Goal: Task Accomplishment & Management: Use online tool/utility

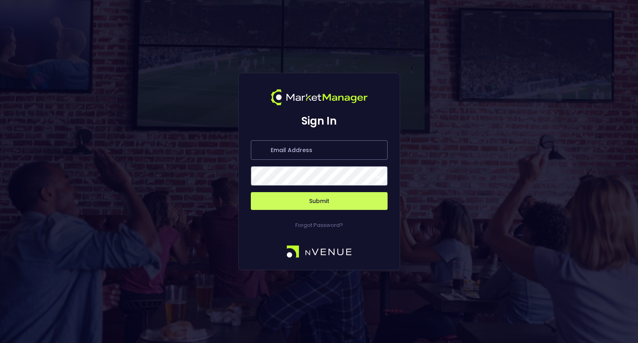
type input "jerry@nvenue.com"
click at [305, 203] on button "Submit" at bounding box center [319, 201] width 137 height 18
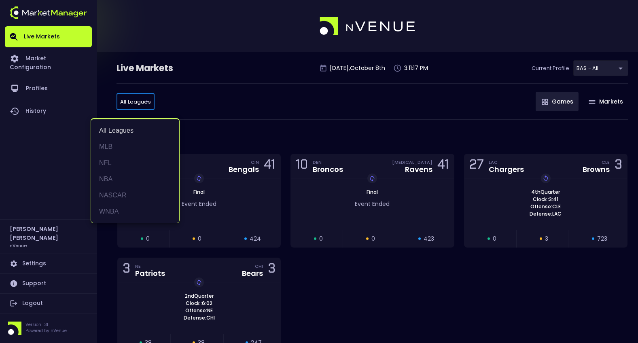
click at [118, 145] on li "MLB" at bounding box center [135, 147] width 88 height 16
type input "MLB"
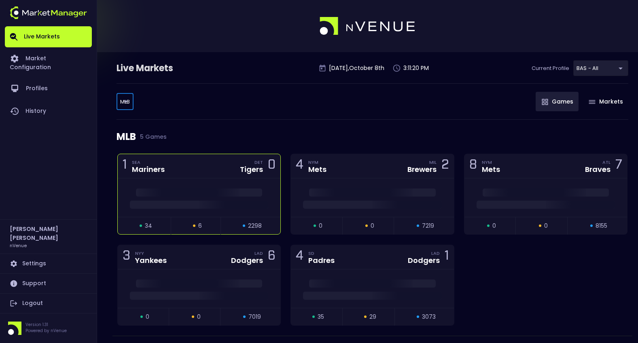
click at [197, 179] on div at bounding box center [199, 197] width 163 height 38
